Goal: Task Accomplishment & Management: Use online tool/utility

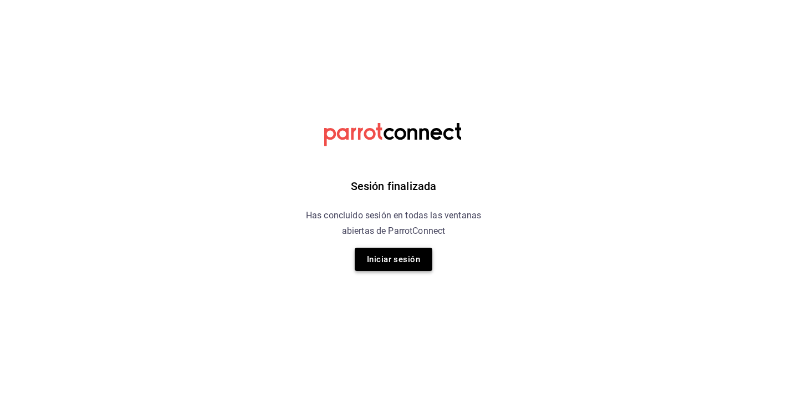
click at [401, 266] on button "Iniciar sesión" at bounding box center [394, 259] width 78 height 23
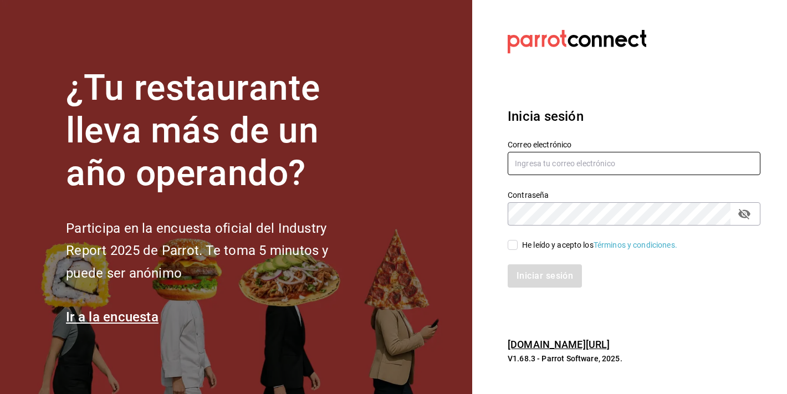
type input "marketing@quimerapl.com"
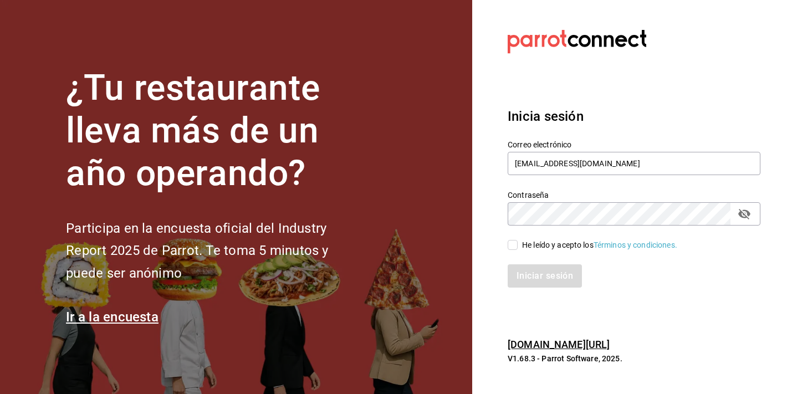
click at [521, 244] on span "He leído y acepto los Términos y condiciones." at bounding box center [598, 245] width 160 height 12
click at [518, 244] on input "He leído y acepto los Términos y condiciones." at bounding box center [513, 245] width 10 height 10
checkbox input "true"
click at [524, 285] on button "Iniciar sesión" at bounding box center [545, 275] width 75 height 23
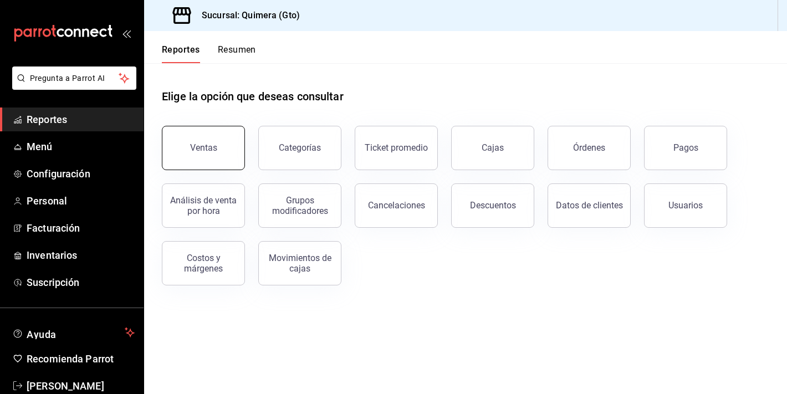
click at [212, 144] on div "Ventas" at bounding box center [203, 147] width 27 height 11
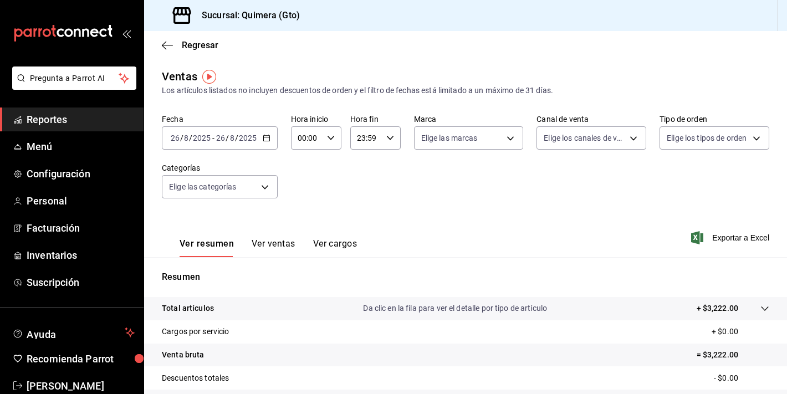
click at [259, 239] on button "Ver ventas" at bounding box center [274, 247] width 44 height 19
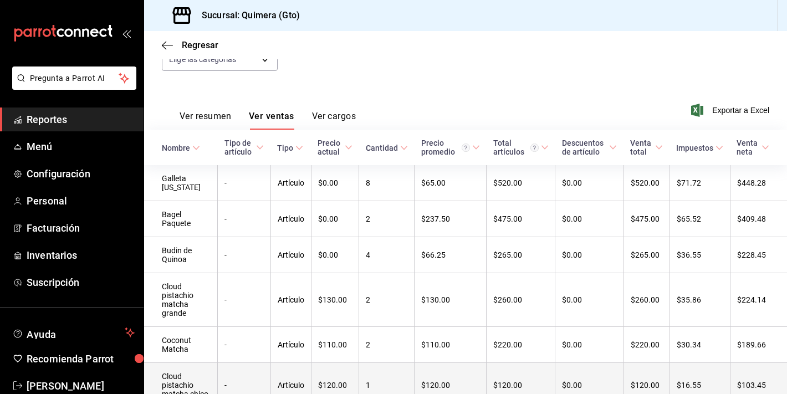
scroll to position [210, 0]
